Goal: Task Accomplishment & Management: Use online tool/utility

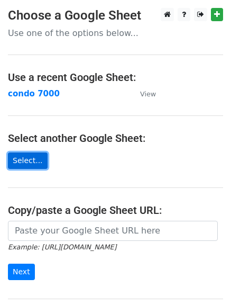
click at [25, 159] on link "Select..." at bounding box center [28, 160] width 40 height 16
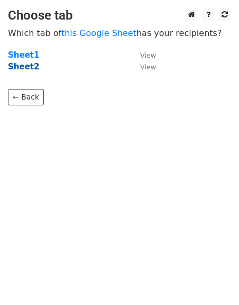
click at [22, 70] on strong "Sheet2" at bounding box center [23, 67] width 31 height 10
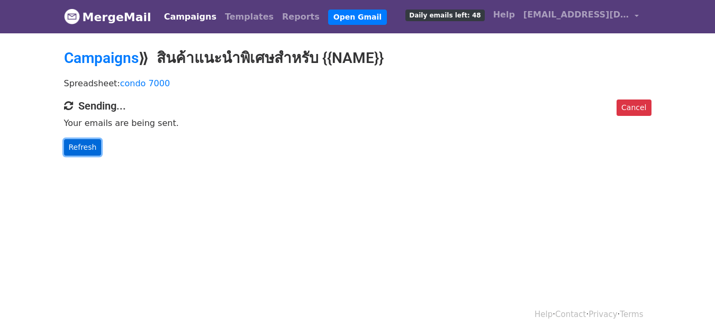
click at [70, 150] on link "Refresh" at bounding box center [83, 147] width 38 height 16
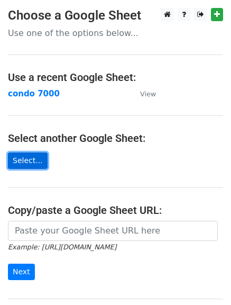
click at [28, 159] on link "Select..." at bounding box center [28, 160] width 40 height 16
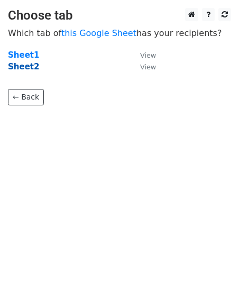
click at [22, 69] on strong "Sheet2" at bounding box center [23, 67] width 31 height 10
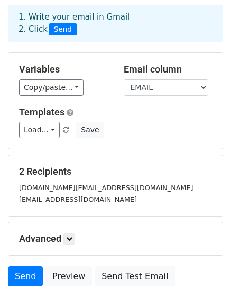
scroll to position [118, 0]
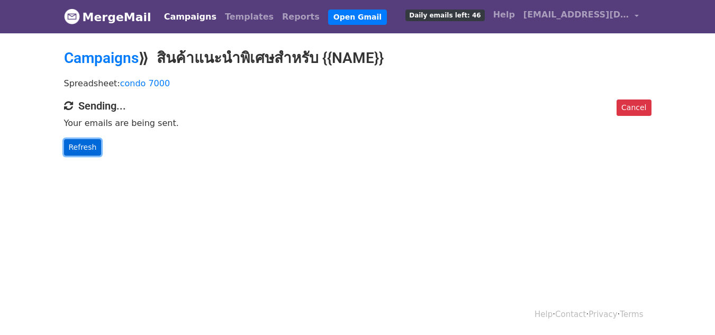
click at [85, 147] on link "Refresh" at bounding box center [83, 147] width 38 height 16
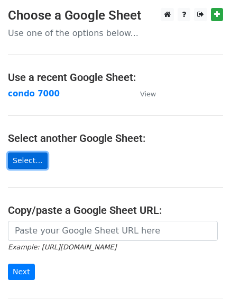
click at [28, 159] on link "Select..." at bounding box center [28, 160] width 40 height 16
click at [28, 170] on main "Choose a Google Sheet Use one of the options below... Use a recent Google Sheet…" at bounding box center [115, 172] width 231 height 329
click at [30, 165] on link "Select..." at bounding box center [28, 160] width 40 height 16
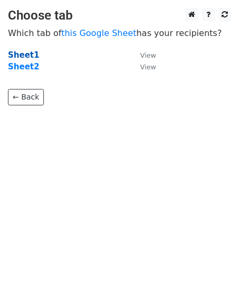
click at [22, 55] on strong "Sheet1" at bounding box center [23, 55] width 31 height 10
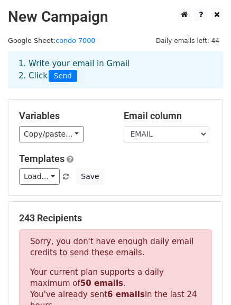
click at [55, 60] on div "1. Write your email in Gmail 2. Click Send" at bounding box center [116, 70] width 210 height 24
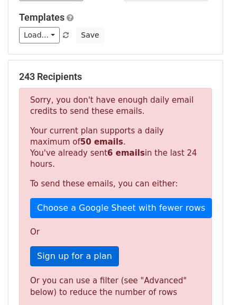
scroll to position [212, 0]
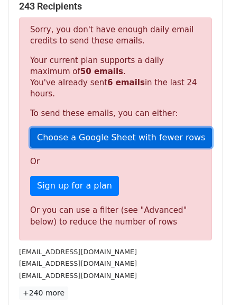
click at [95, 129] on link "Choose a Google Sheet with fewer rows" at bounding box center [121, 138] width 182 height 20
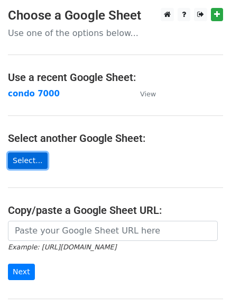
click at [34, 164] on link "Select..." at bounding box center [28, 160] width 40 height 16
click at [23, 163] on link "Select..." at bounding box center [28, 160] width 40 height 16
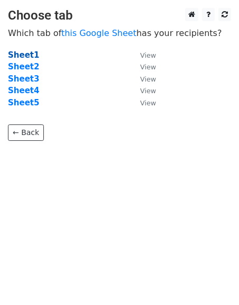
click at [27, 58] on strong "Sheet1" at bounding box center [23, 55] width 31 height 10
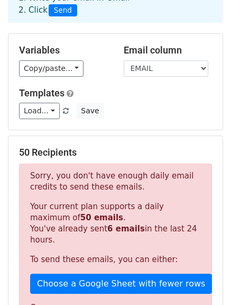
scroll to position [53, 0]
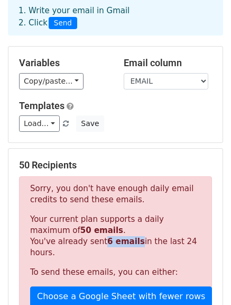
drag, startPoint x: 101, startPoint y: 244, endPoint x: 129, endPoint y: 244, distance: 28.1
click at [129, 244] on strong "6 emails" at bounding box center [126, 242] width 38 height 10
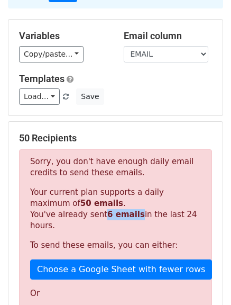
scroll to position [0, 0]
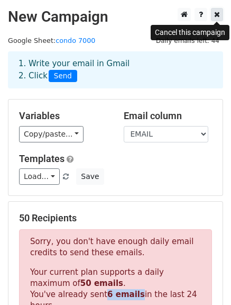
click at [213, 20] on link at bounding box center [217, 14] width 12 height 13
